Goal: Find specific page/section: Find specific page/section

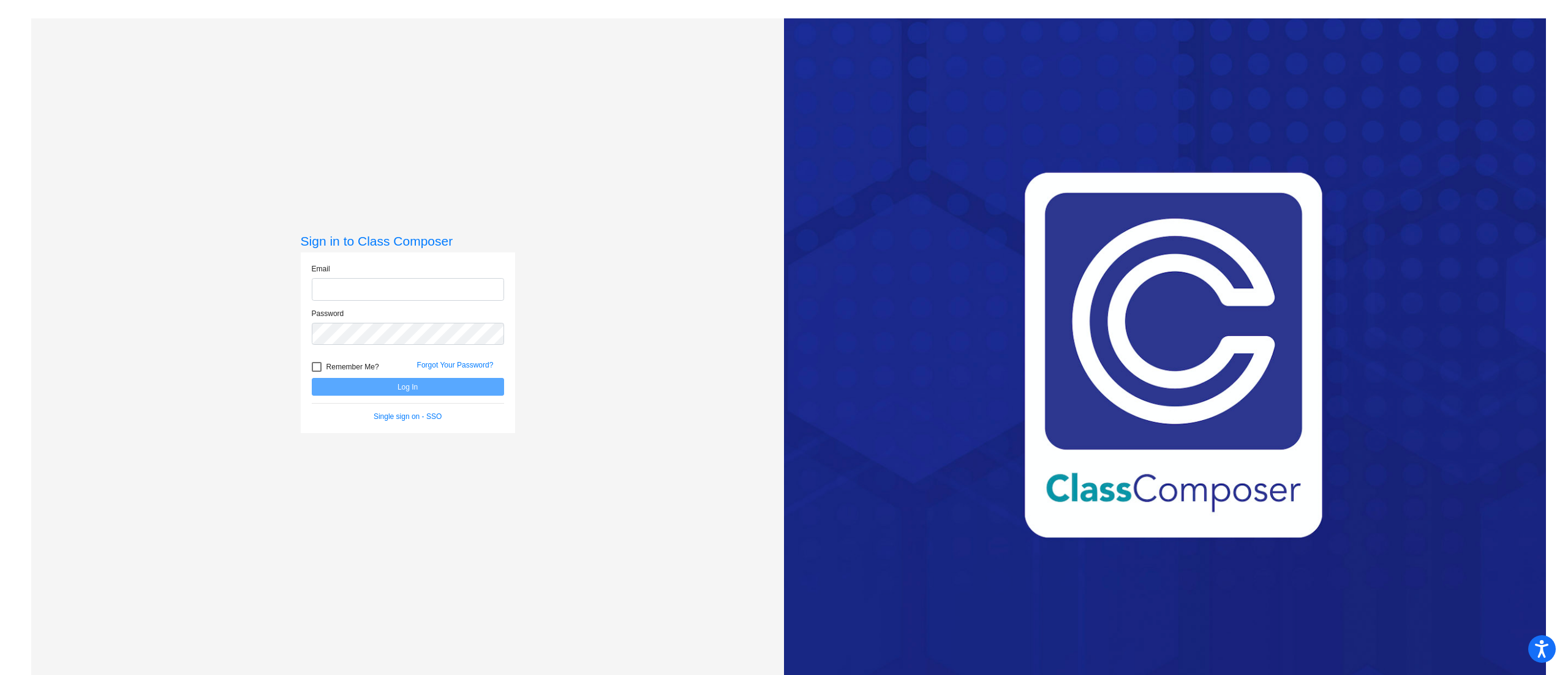
click at [341, 286] on input "email" at bounding box center [408, 289] width 192 height 23
type input "[EMAIL_ADDRESS][PERSON_NAME][PERSON_NAME][DOMAIN_NAME]"
click at [312, 378] on button "Log In" at bounding box center [408, 386] width 192 height 18
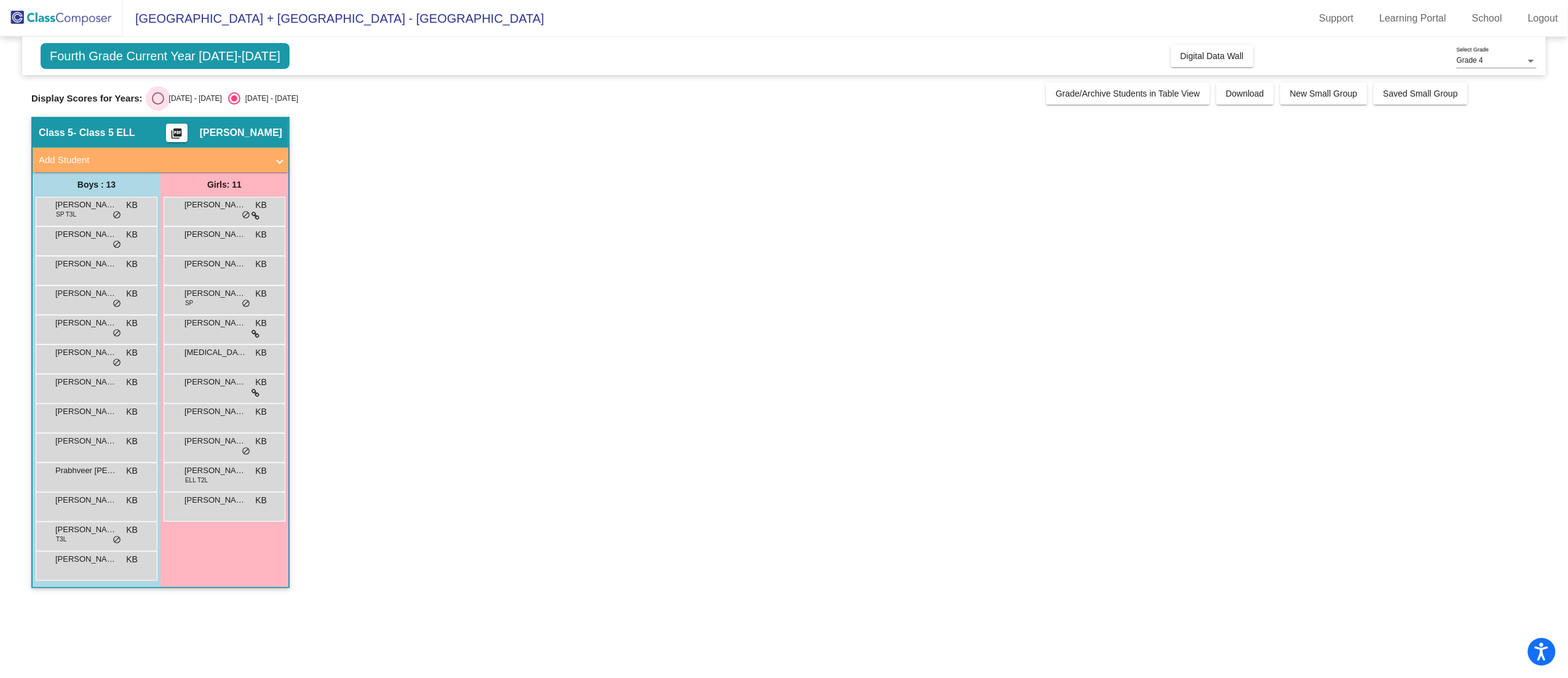
click at [163, 93] on div "Select an option" at bounding box center [158, 99] width 13 height 13
click at [158, 104] on input "[DATE] - [DATE]" at bounding box center [157, 104] width 1 height 1
radio input "true"
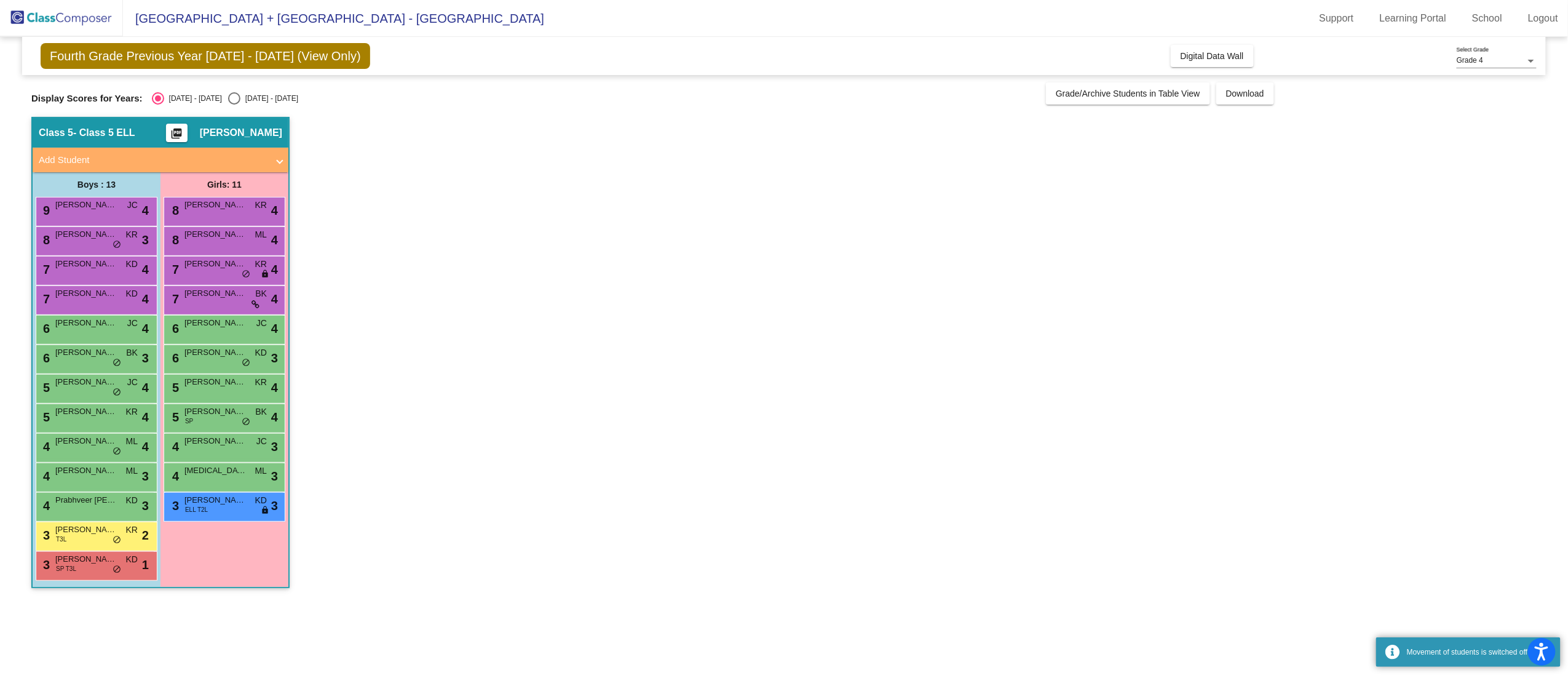
click at [534, 215] on app-classroom "Class 5 - Class 5 ELL picture_as_pdf [PERSON_NAME] Add Student First Name Last …" at bounding box center [784, 359] width 1505 height 484
click at [1247, 45] on button "Digital Data Wall" at bounding box center [1212, 56] width 83 height 22
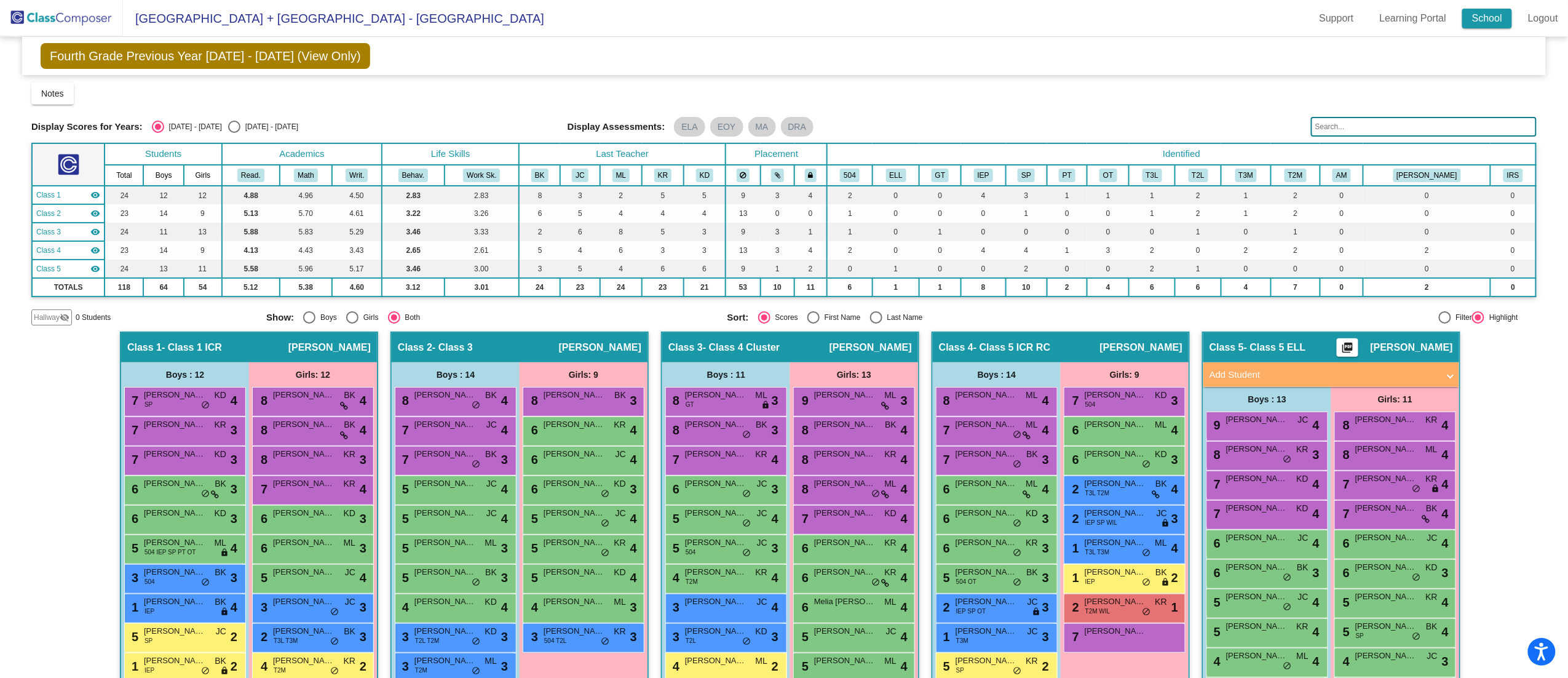
click at [1478, 22] on link "School" at bounding box center [1487, 18] width 50 height 20
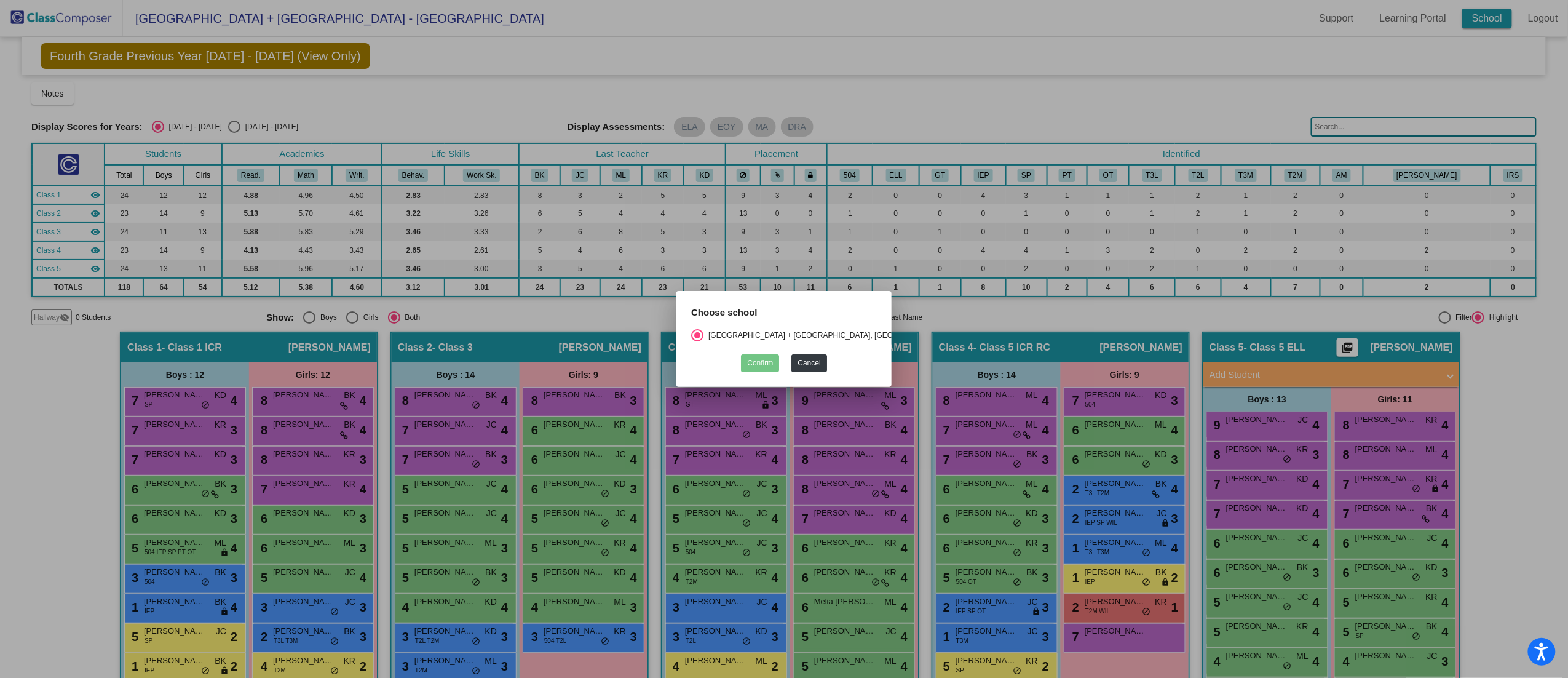
click at [1477, 22] on div at bounding box center [784, 339] width 1568 height 678
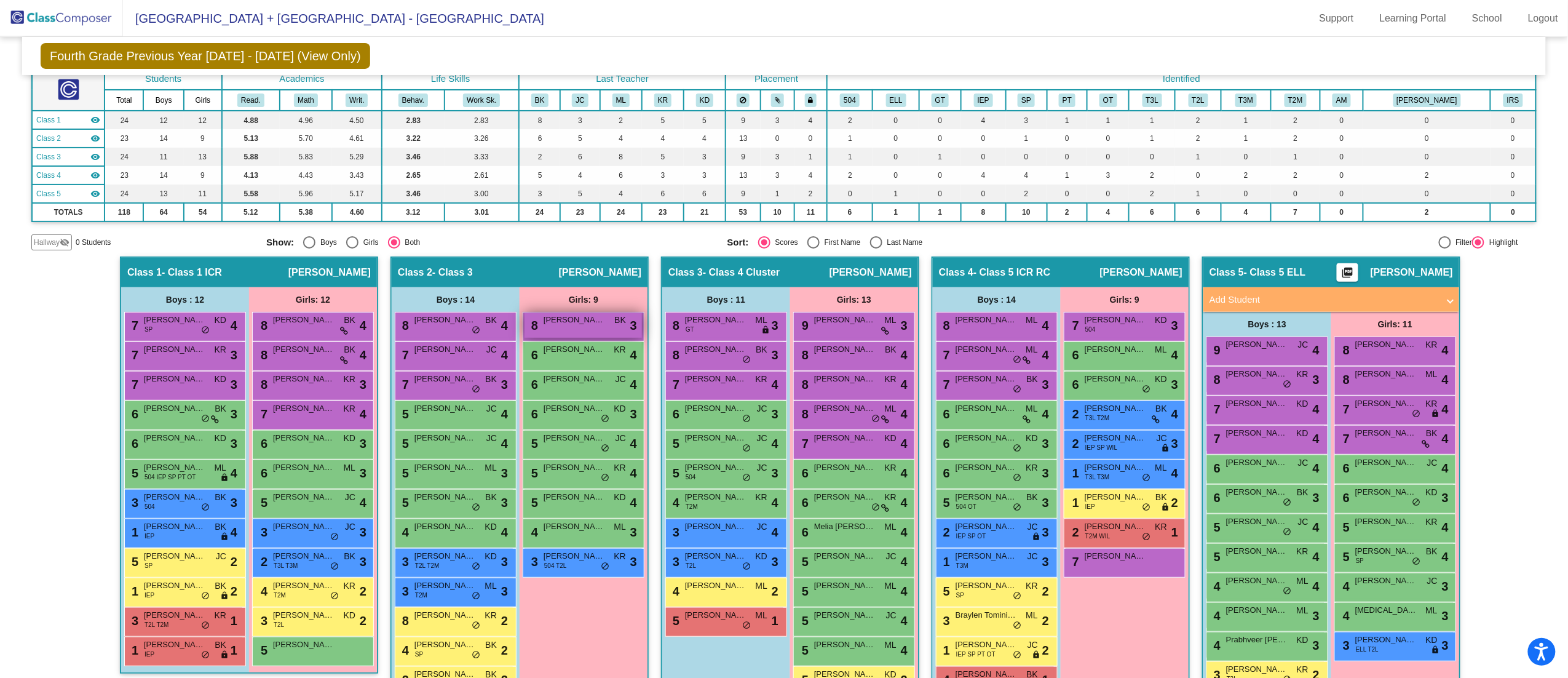
scroll to position [140, 0]
